Goal: Task Accomplishment & Management: Manage account settings

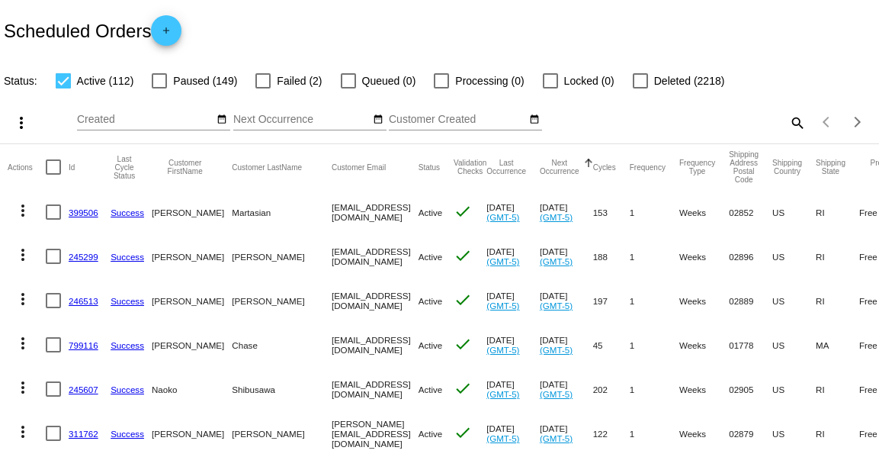
click at [802, 124] on mat-icon "search" at bounding box center [797, 123] width 18 height 24
click at [728, 116] on input "Search" at bounding box center [696, 120] width 219 height 12
type input ";"
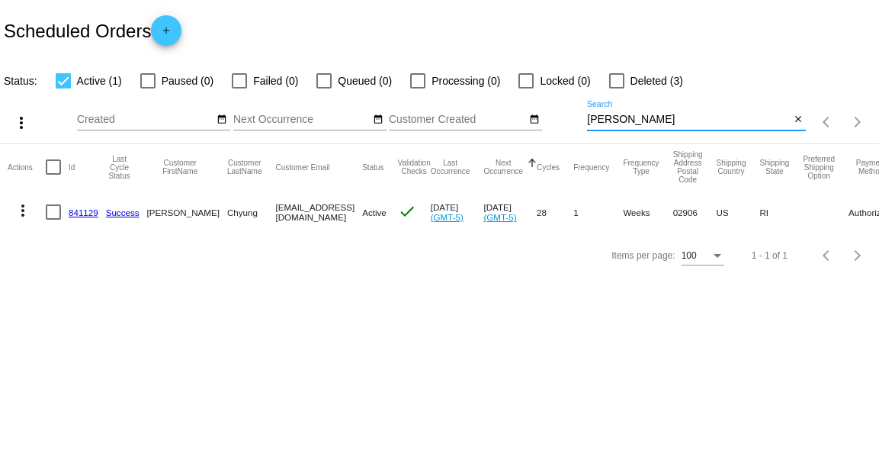
type input "[PERSON_NAME]"
click at [88, 222] on mat-cell "841129" at bounding box center [87, 212] width 37 height 44
click at [88, 218] on mat-cell "841129" at bounding box center [87, 212] width 37 height 44
click at [91, 213] on link "841129" at bounding box center [84, 212] width 30 height 10
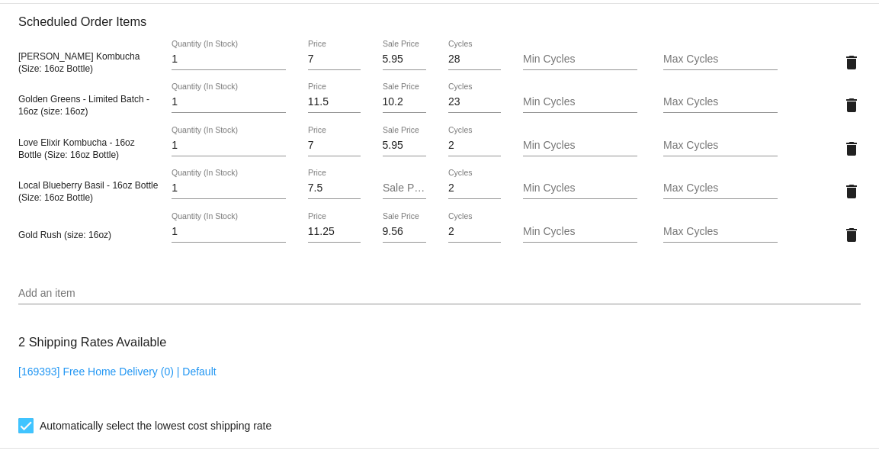
scroll to position [1059, 0]
type input "2"
click at [283, 189] on input "2" at bounding box center [229, 190] width 114 height 12
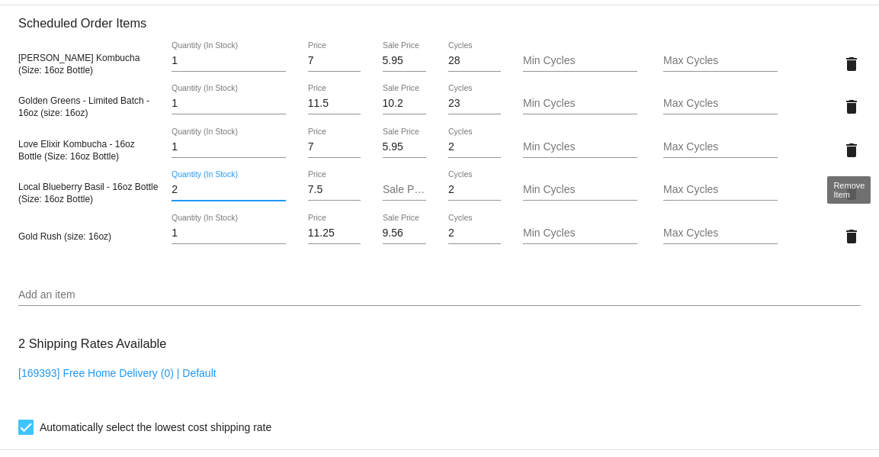
click at [850, 149] on mat-icon "delete" at bounding box center [852, 150] width 18 height 18
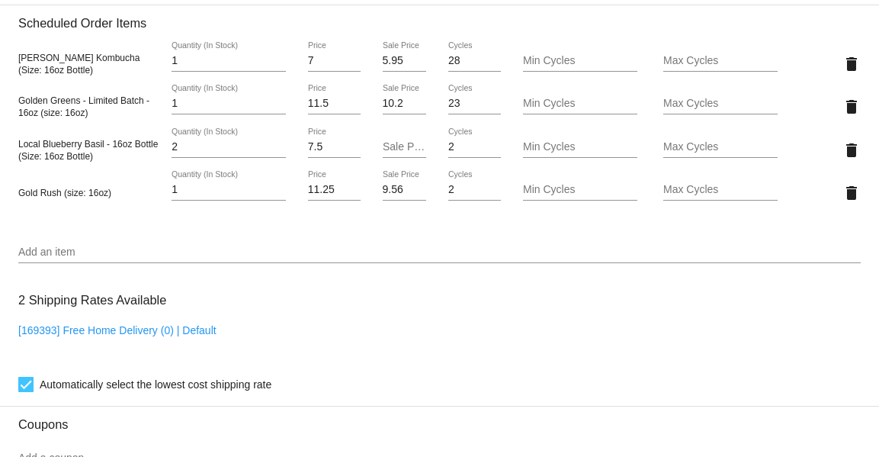
scroll to position [1521, 0]
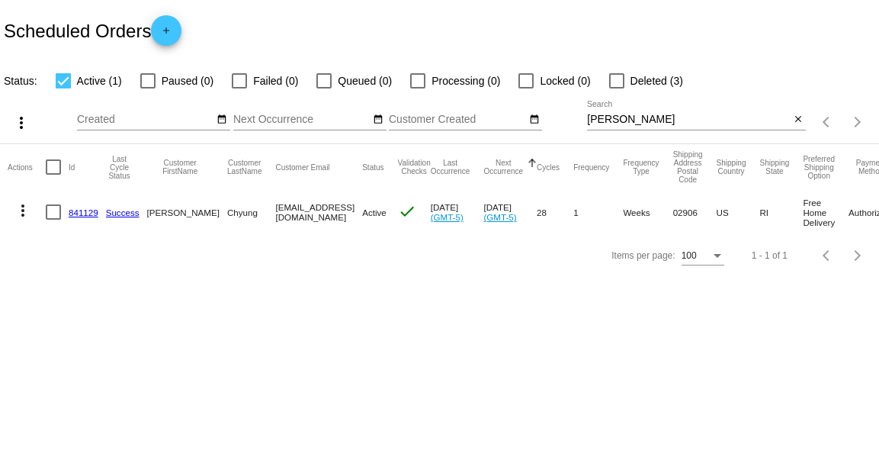
click at [615, 118] on input "[PERSON_NAME]" at bounding box center [688, 120] width 203 height 12
type input "v"
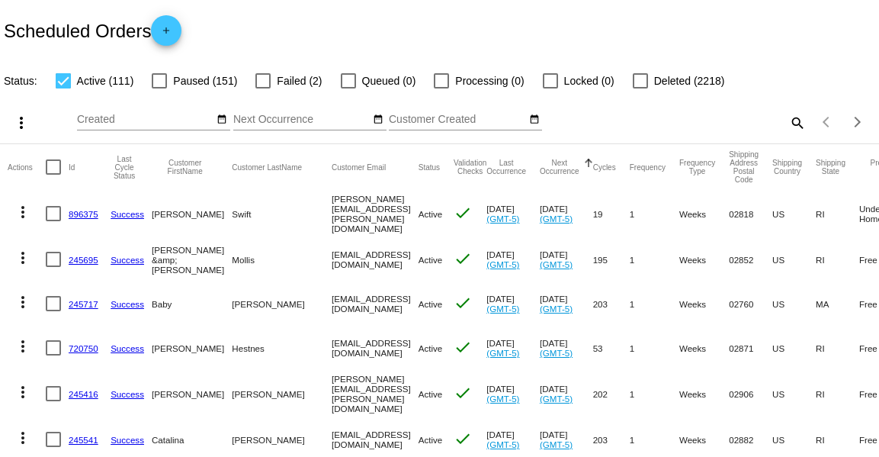
click at [798, 127] on mat-icon "search" at bounding box center [797, 123] width 18 height 24
click at [798, 127] on div "Search" at bounding box center [696, 116] width 219 height 30
type input "blk"
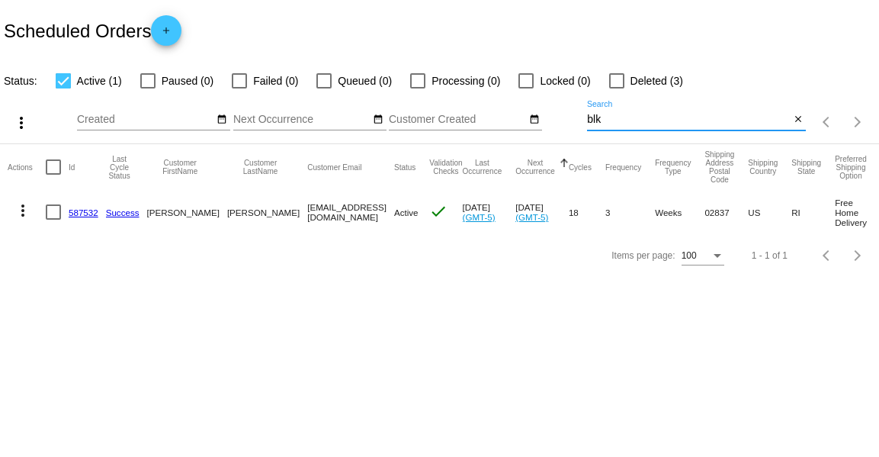
click at [87, 209] on link "587532" at bounding box center [84, 212] width 30 height 10
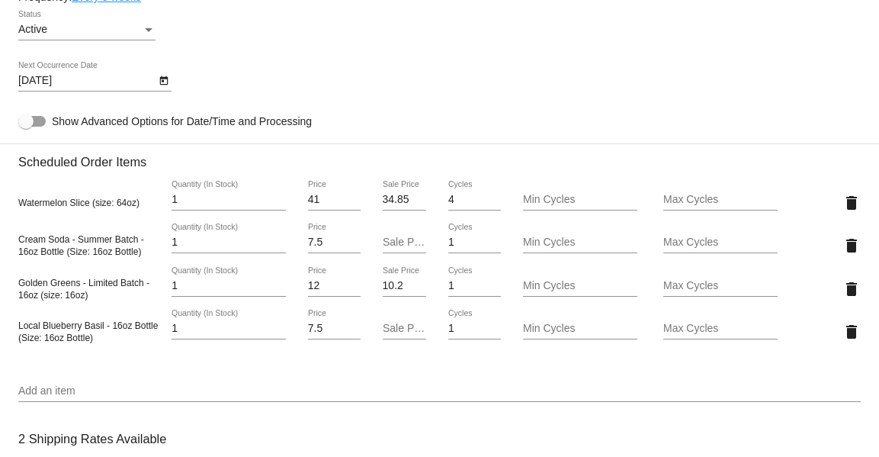
scroll to position [931, 0]
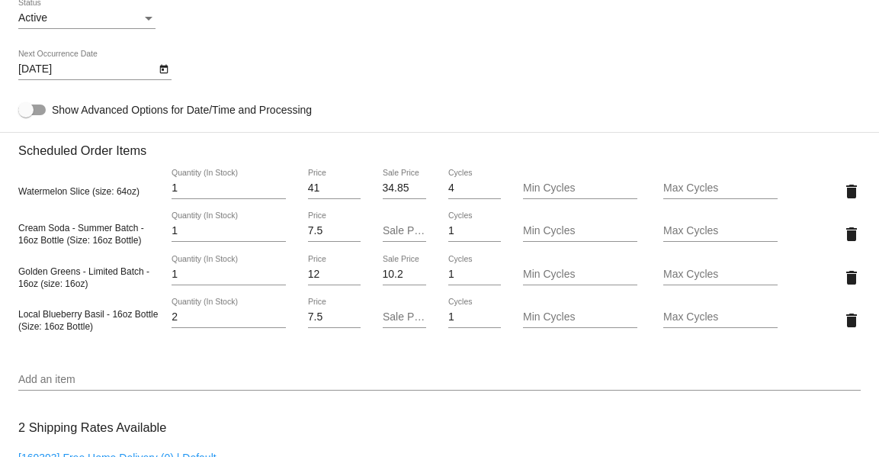
type input "2"
click at [280, 314] on input "2" at bounding box center [229, 317] width 114 height 12
click at [851, 235] on mat-icon "delete" at bounding box center [852, 234] width 18 height 18
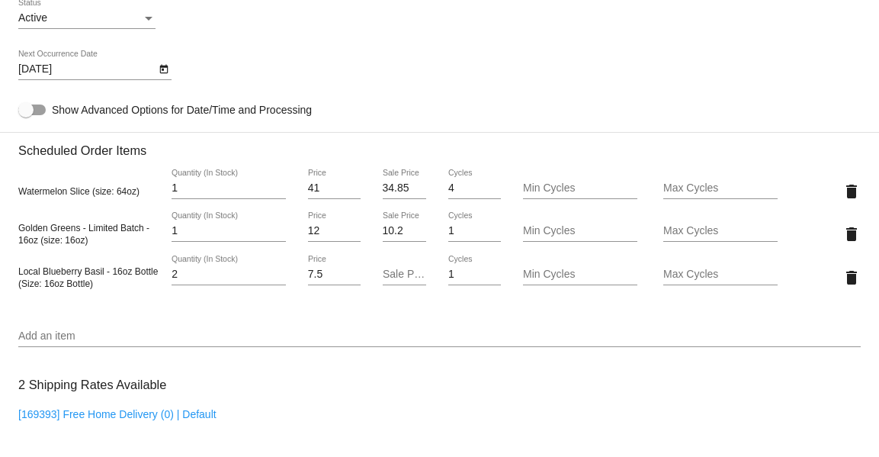
scroll to position [1479, 0]
